Goal: Information Seeking & Learning: Learn about a topic

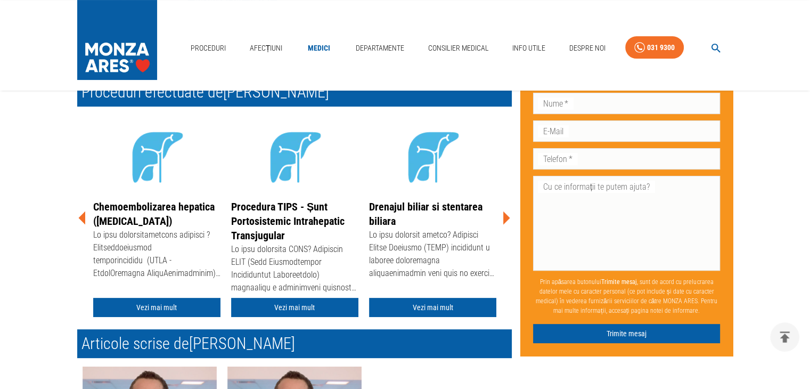
scroll to position [213, 0]
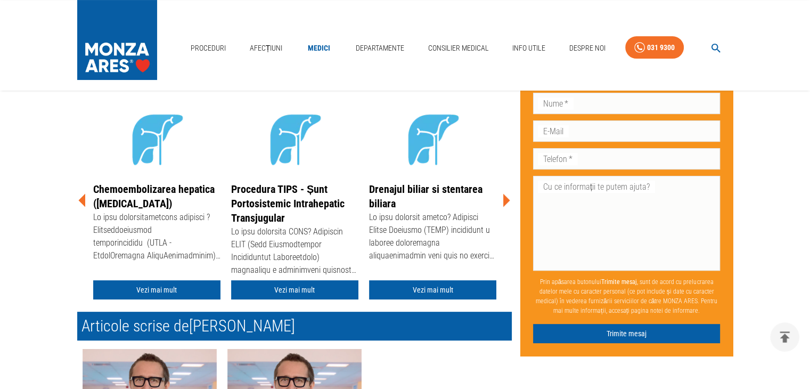
click at [507, 201] on icon at bounding box center [507, 199] width 7 height 13
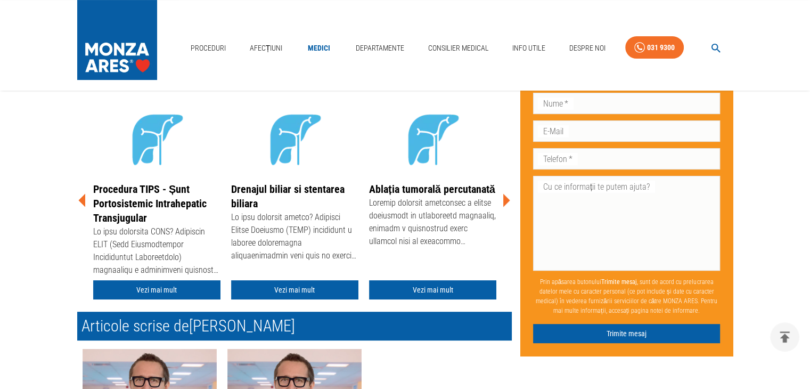
click at [507, 201] on icon at bounding box center [507, 199] width 7 height 13
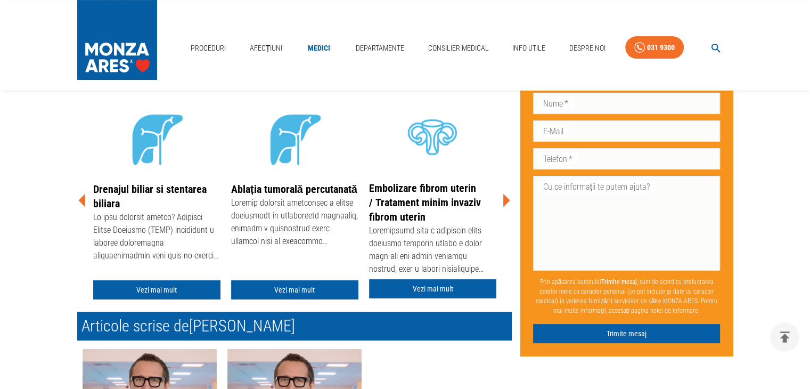
click at [507, 201] on icon at bounding box center [507, 199] width 7 height 13
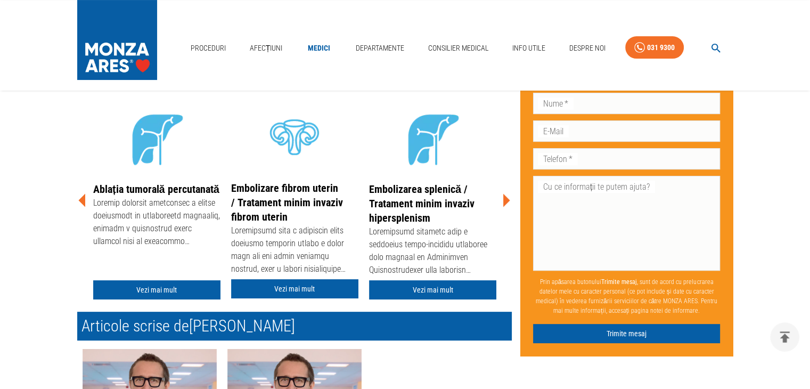
click at [507, 201] on icon at bounding box center [507, 199] width 7 height 13
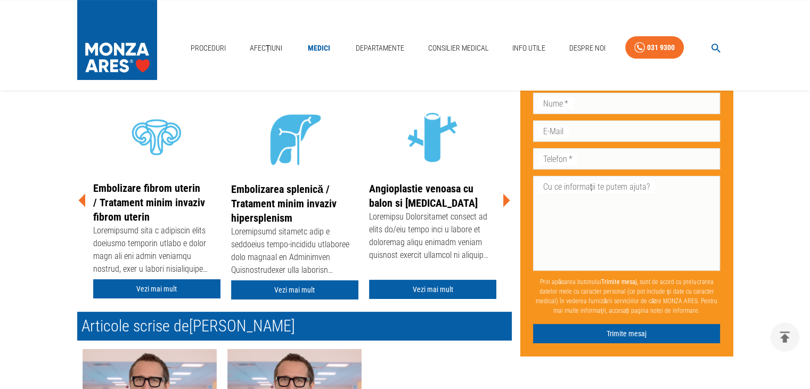
click at [507, 201] on icon at bounding box center [507, 199] width 7 height 13
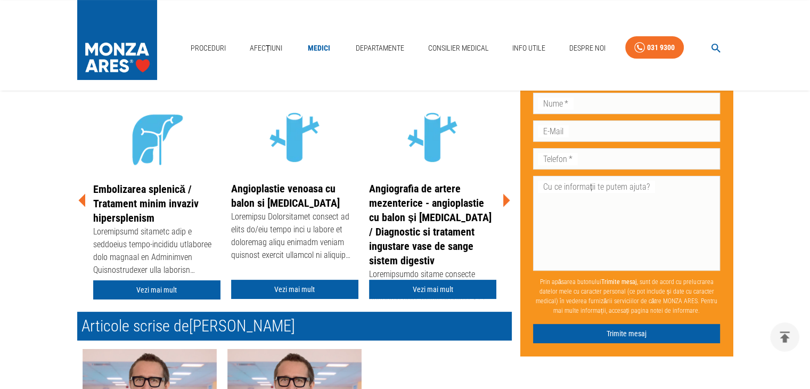
click at [507, 201] on icon at bounding box center [507, 199] width 7 height 13
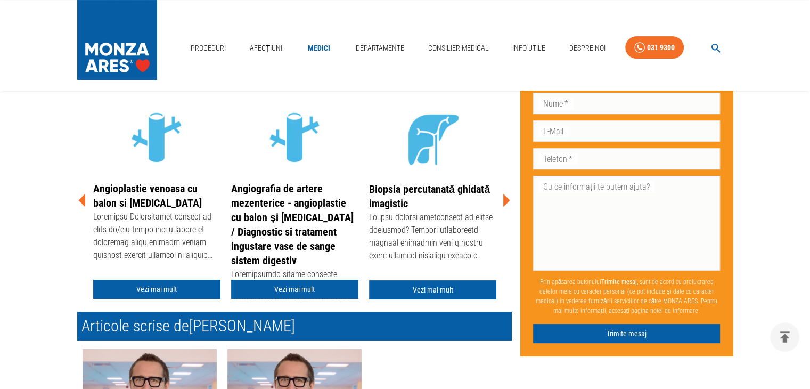
click at [507, 201] on icon at bounding box center [507, 199] width 7 height 13
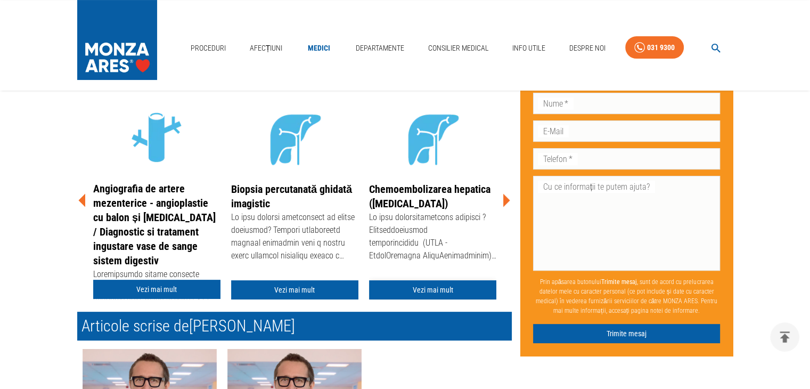
click at [441, 287] on link "Vezi mai mult" at bounding box center [432, 290] width 127 height 20
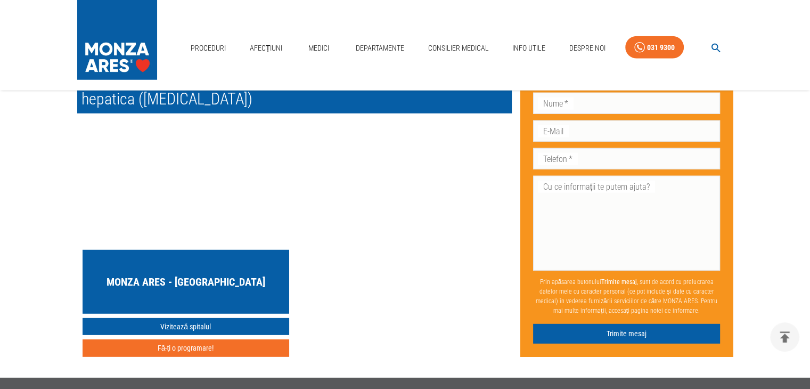
scroll to position [2771, 0]
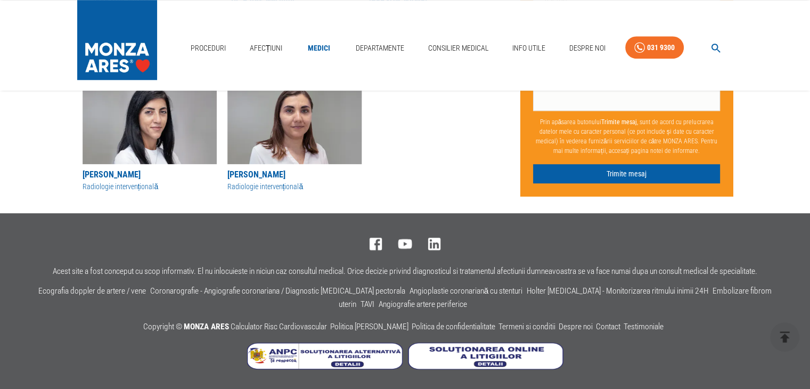
scroll to position [213, 0]
